Goal: Task Accomplishment & Management: Manage account settings

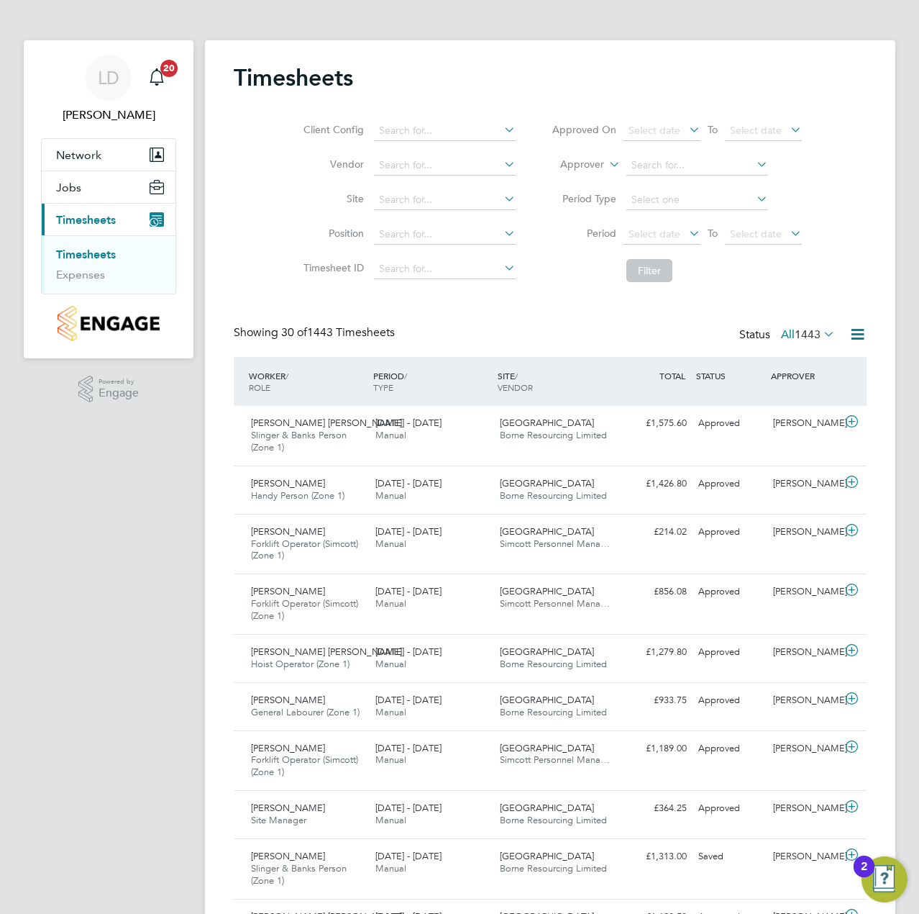
drag, startPoint x: 814, startPoint y: 324, endPoint x: 818, endPoint y: 344, distance: 20.5
click at [820, 347] on div "Showing 30 of 1443 Timesheets Status All 1443" at bounding box center [550, 341] width 633 height 32
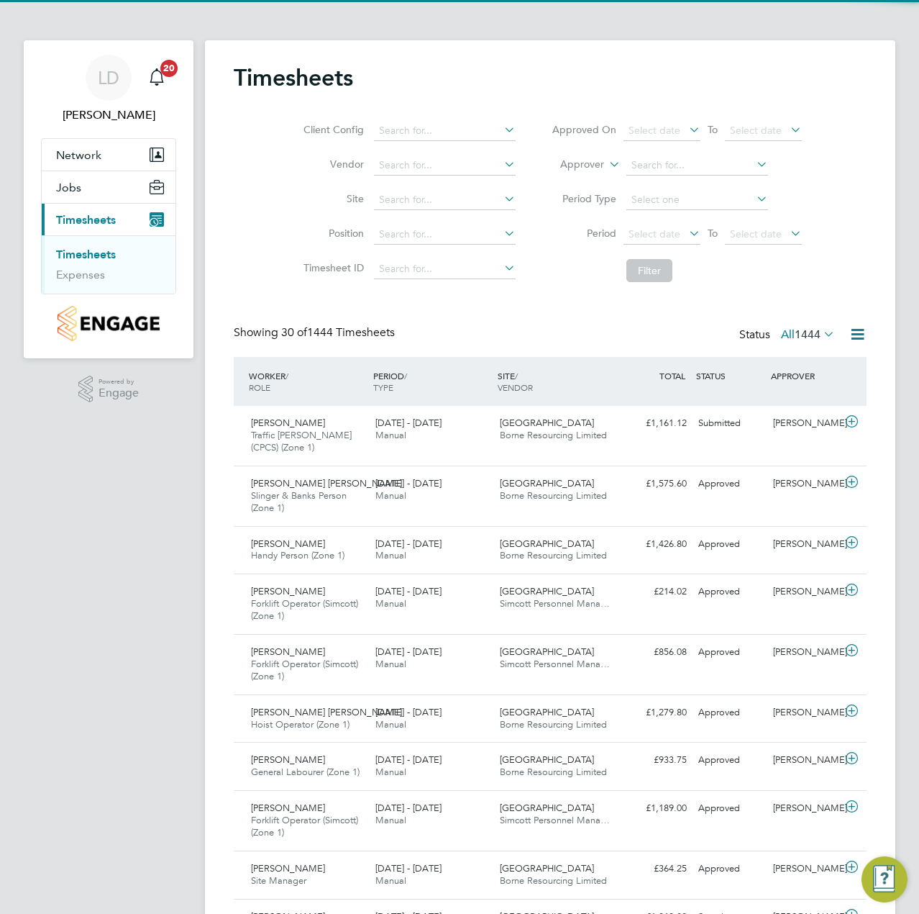
click at [821, 334] on icon at bounding box center [821, 334] width 0 height 20
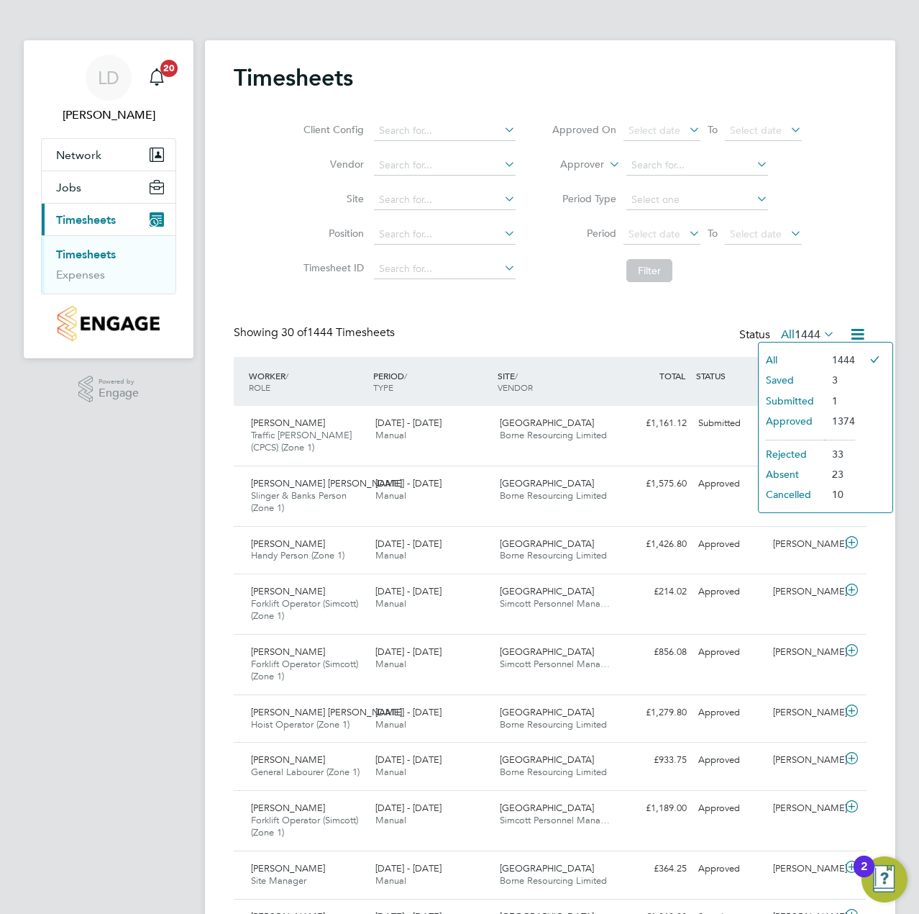
click at [804, 405] on li "Submitted" at bounding box center [792, 401] width 66 height 20
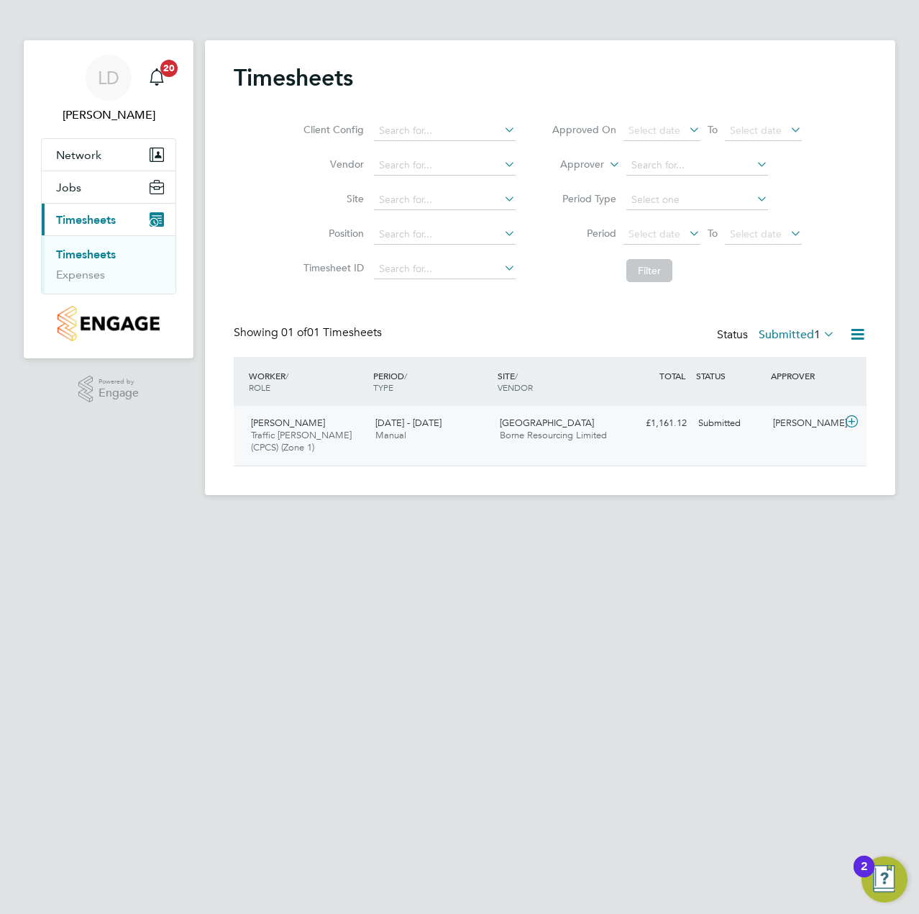
click at [854, 422] on icon at bounding box center [852, 422] width 18 height 12
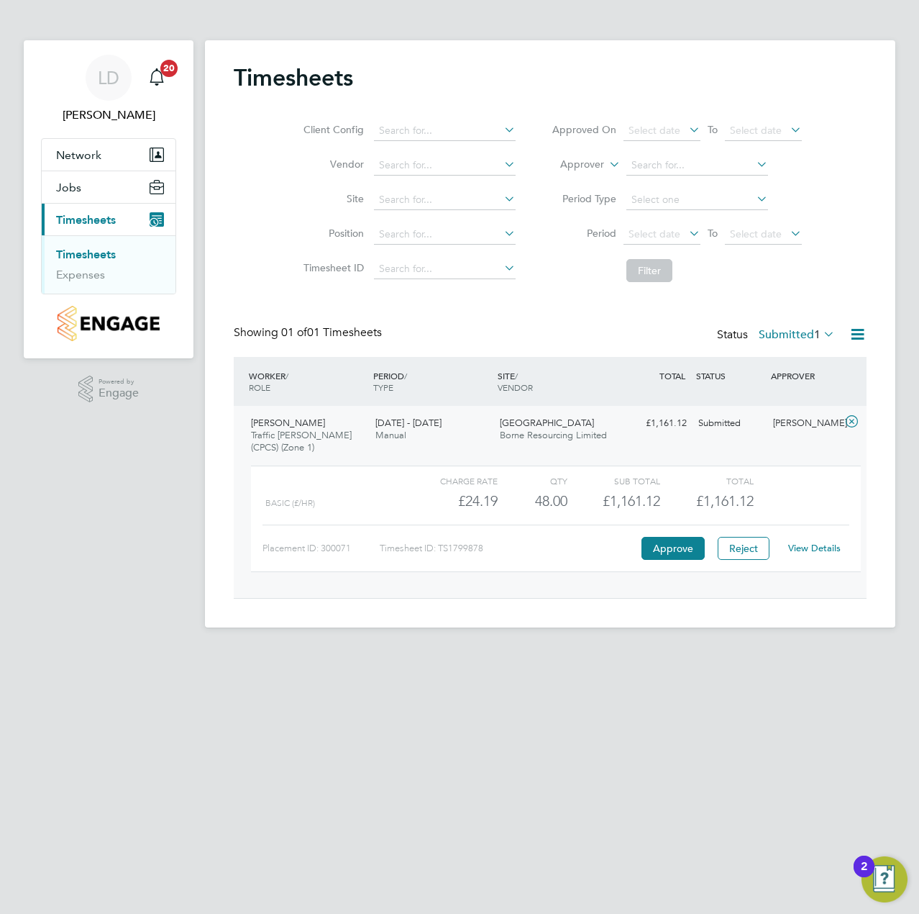
click at [814, 545] on link "View Details" at bounding box center [815, 548] width 53 height 12
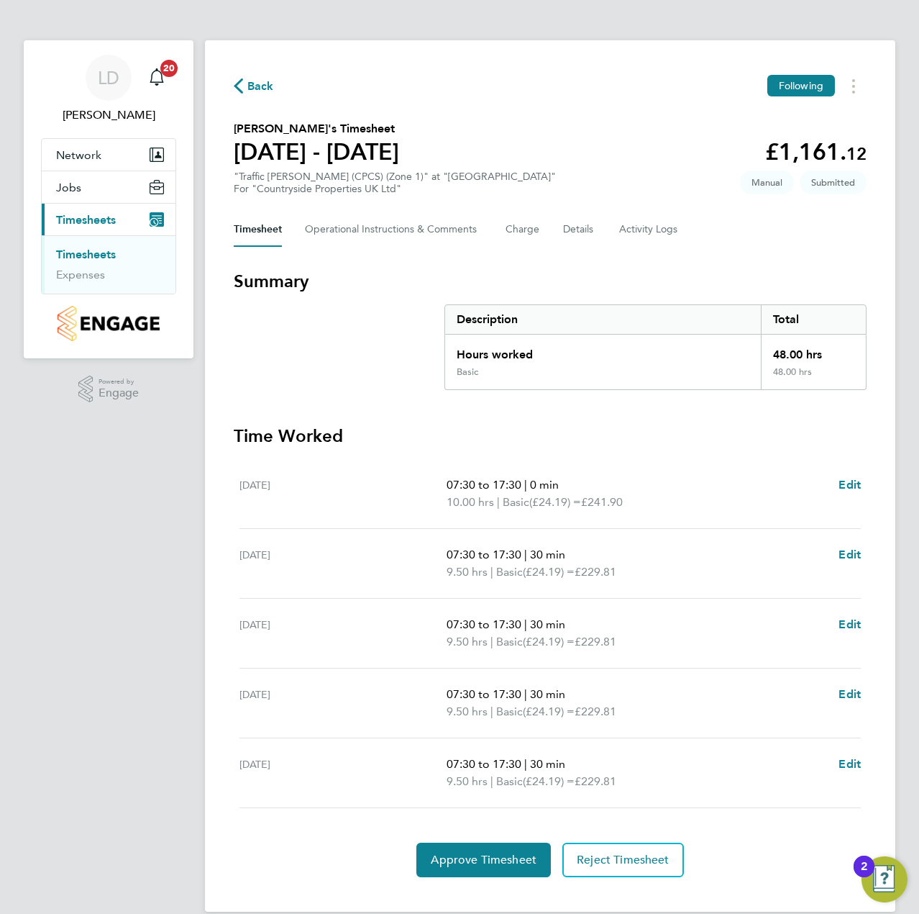
click at [371, 815] on section "Time Worked Mon 04 Aug 07:30 to 17:30 | 0 min 10.00 hrs | Basic (£24.19) = £241…" at bounding box center [550, 650] width 633 height 453
click at [446, 853] on span "Approve Timesheet" at bounding box center [484, 860] width 106 height 14
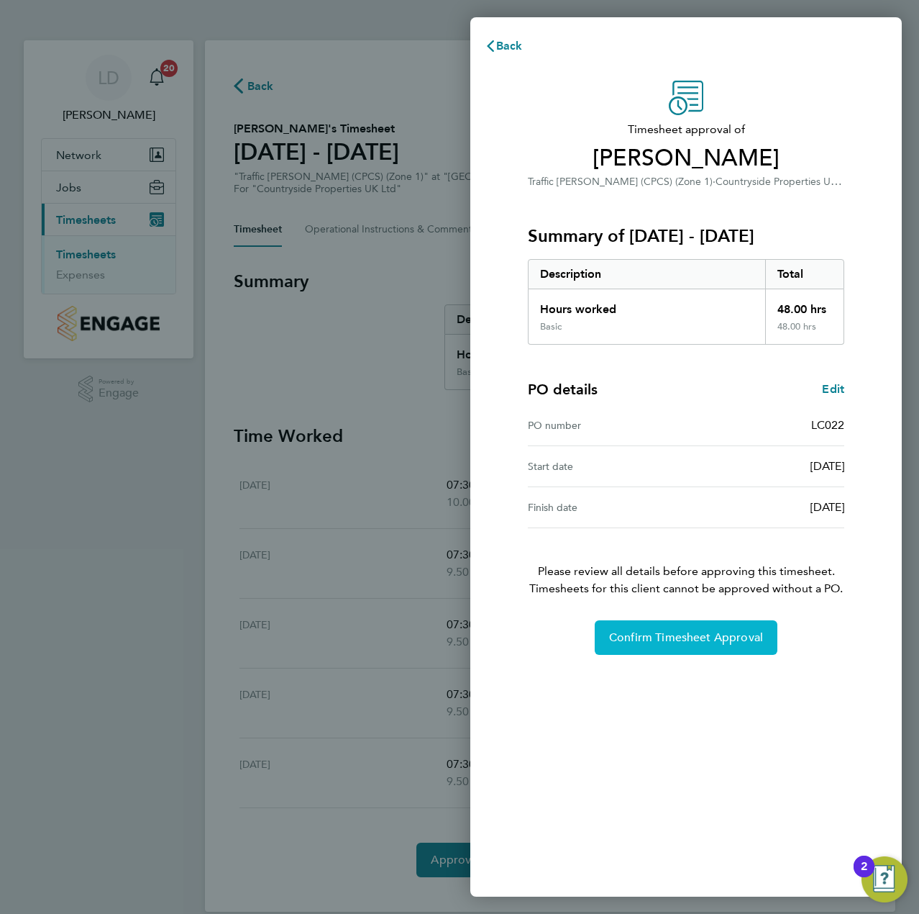
click at [632, 630] on button "Confirm Timesheet Approval" at bounding box center [686, 637] width 183 height 35
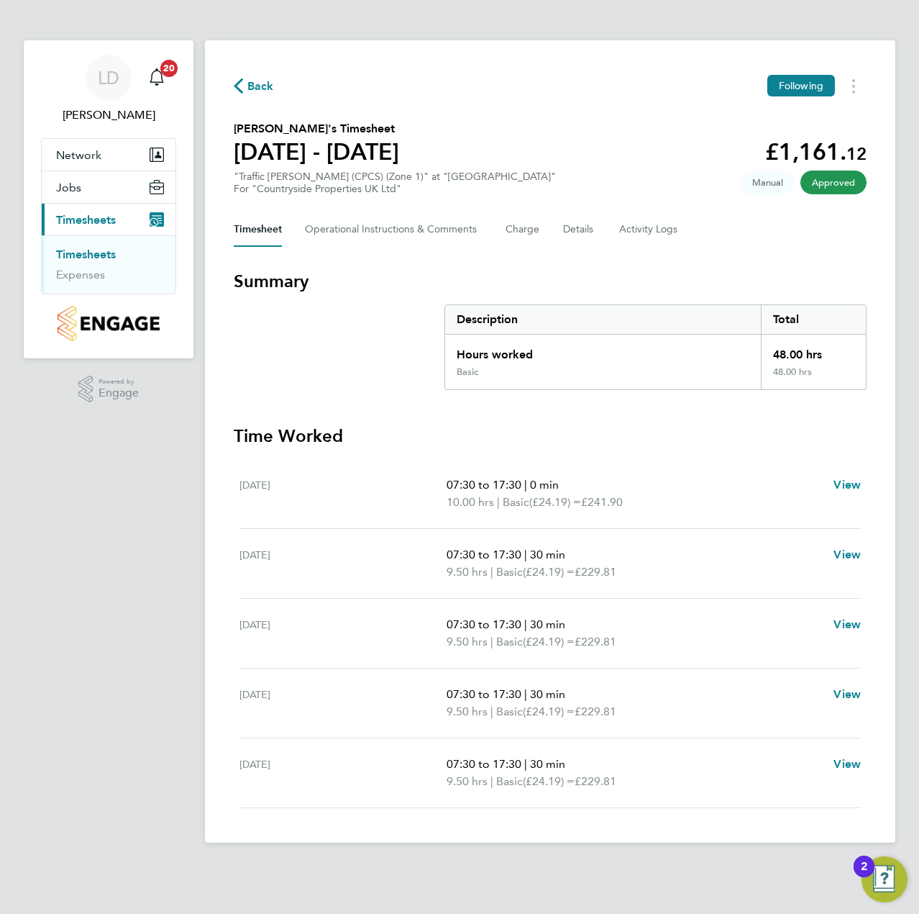
click at [258, 81] on span "Back" at bounding box center [260, 86] width 27 height 17
